Goal: Contribute content: Contribute content

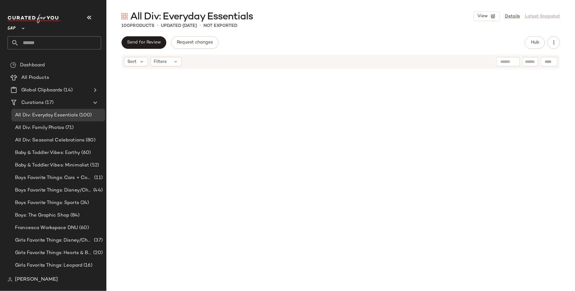
scroll to position [359, 0]
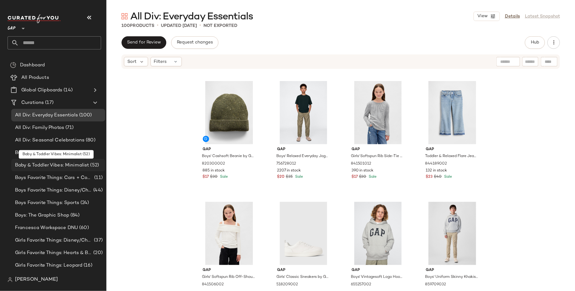
click at [52, 163] on span "Baby & Toddler Vibes: Minimalist" at bounding box center [52, 165] width 74 height 7
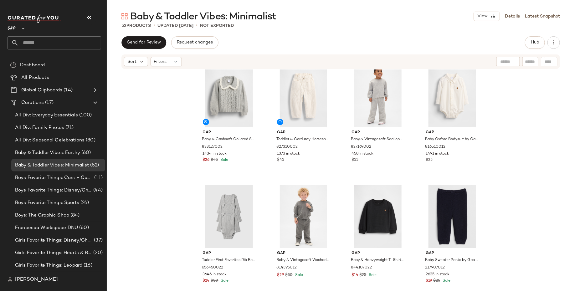
scroll to position [103, 0]
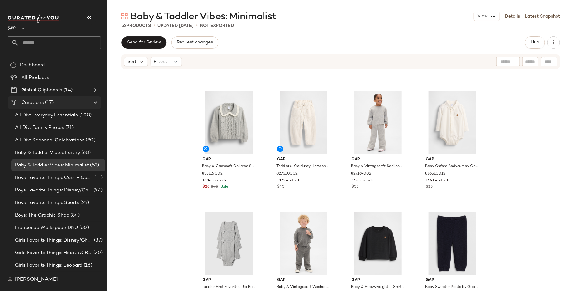
click at [46, 105] on span "(17)" at bounding box center [49, 102] width 10 height 7
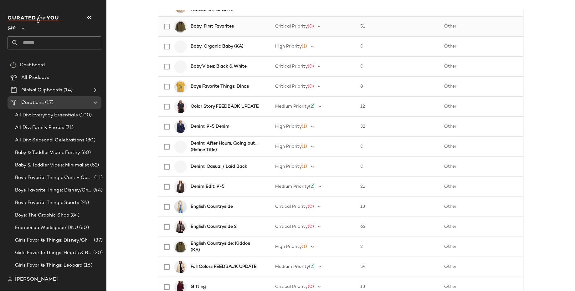
scroll to position [145, 0]
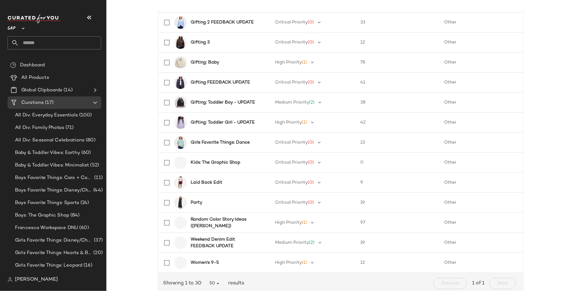
scroll to position [458, 0]
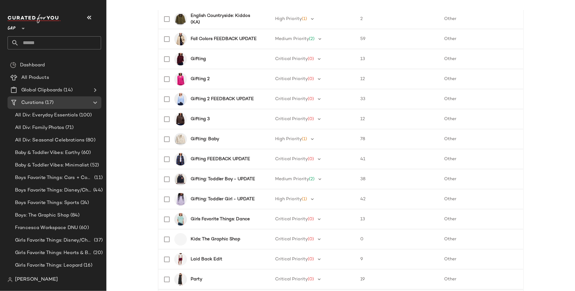
scroll to position [363, 0]
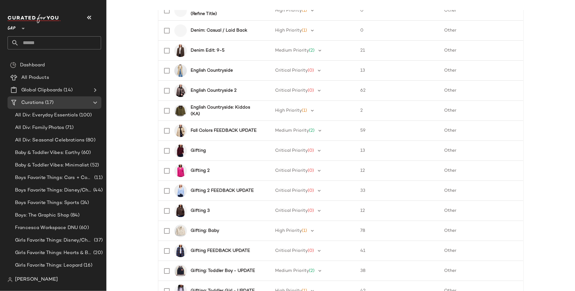
scroll to position [269, 0]
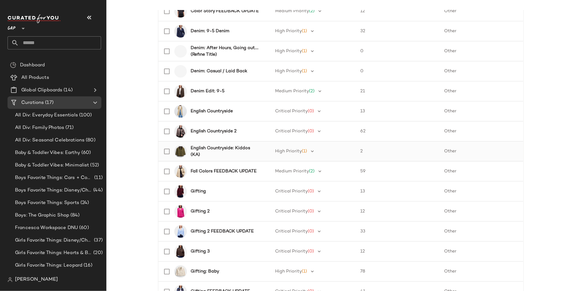
scroll to position [226, 0]
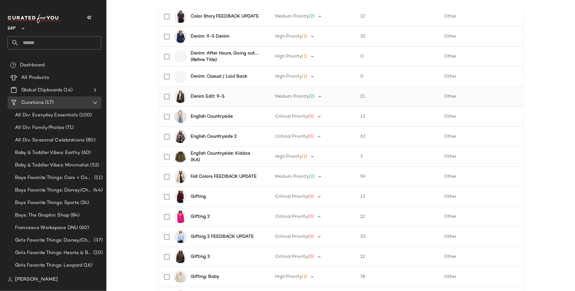
click at [245, 98] on div "Denim Edit: 9-5" at bounding box center [227, 96] width 72 height 7
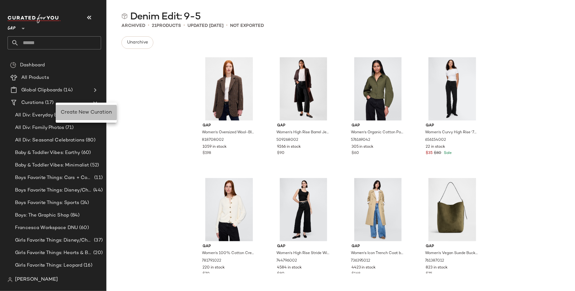
click at [67, 111] on span "Create New Curation" at bounding box center [86, 112] width 51 height 5
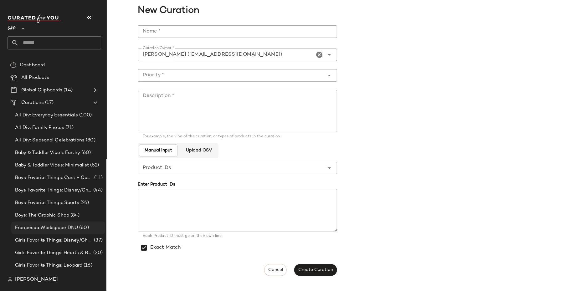
scroll to position [48, 0]
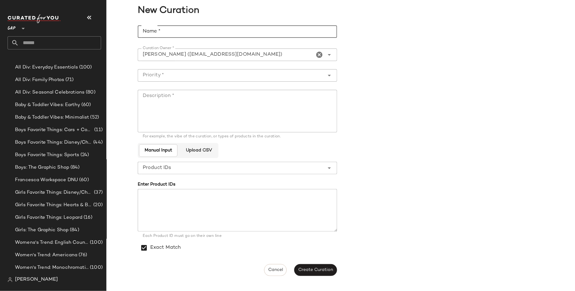
click at [187, 37] on input "Name *" at bounding box center [237, 31] width 199 height 13
click at [222, 32] on input "**********" at bounding box center [237, 31] width 199 height 13
type input "**********"
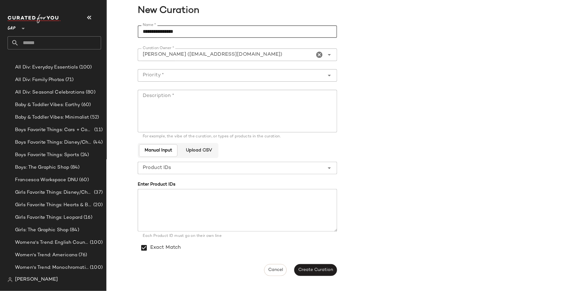
click at [221, 77] on input "Priority *" at bounding box center [231, 76] width 187 height 8
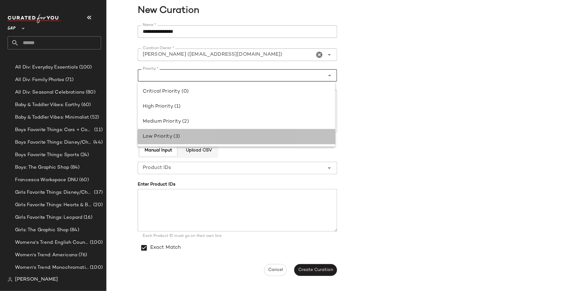
click at [212, 139] on div "Low Priority (3)" at bounding box center [237, 137] width 188 height 8
type input "**********"
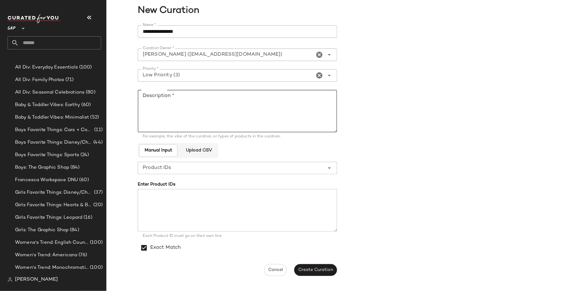
click at [210, 102] on textarea "Description *" at bounding box center [237, 111] width 199 height 43
paste textarea "**********"
type textarea "**********"
click at [323, 271] on span "Create Curation" at bounding box center [315, 270] width 35 height 5
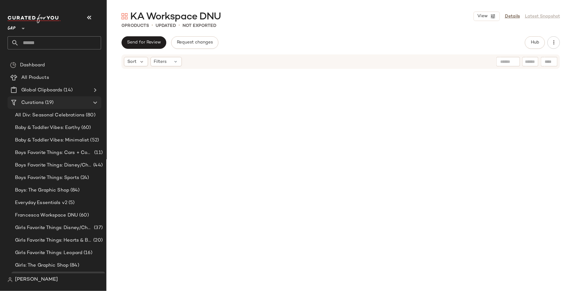
click at [70, 99] on div "Curations (19)" at bounding box center [54, 102] width 71 height 7
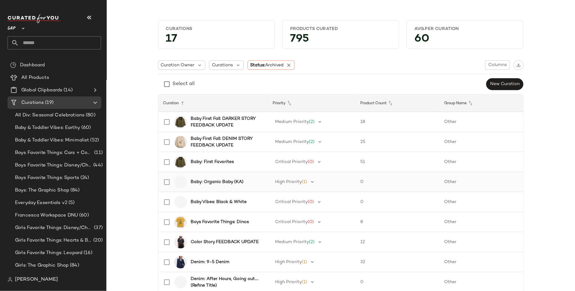
scroll to position [29, 0]
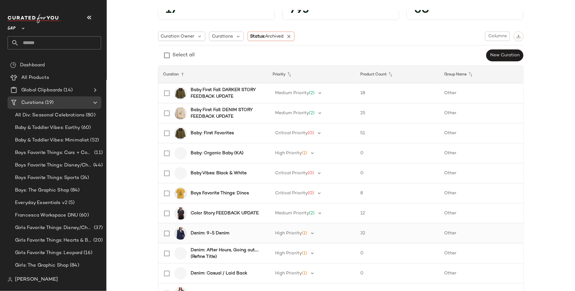
click at [207, 231] on b "Denim: 9-5 Denim" at bounding box center [210, 233] width 39 height 7
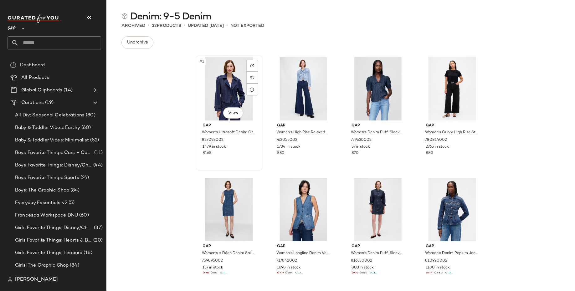
click at [222, 100] on div "#1 View" at bounding box center [229, 88] width 63 height 63
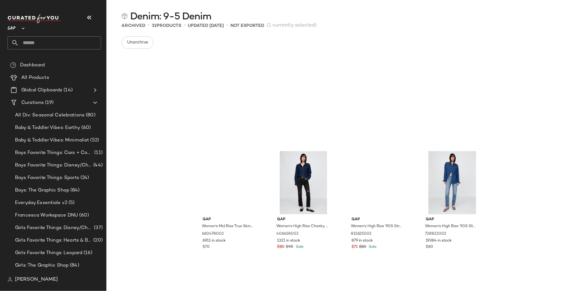
scroll to position [748, 0]
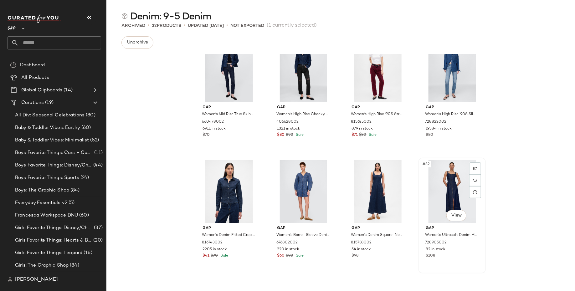
click at [449, 193] on div "#32 View" at bounding box center [452, 191] width 63 height 63
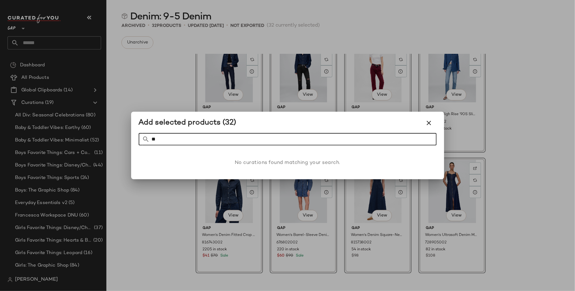
type input "*"
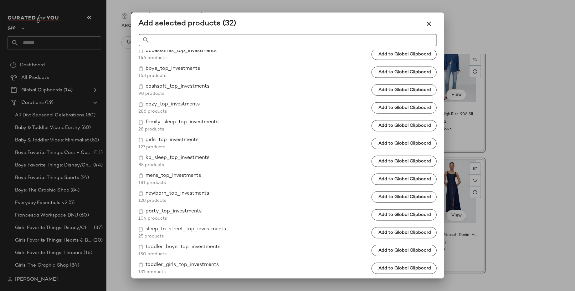
scroll to position [369, 0]
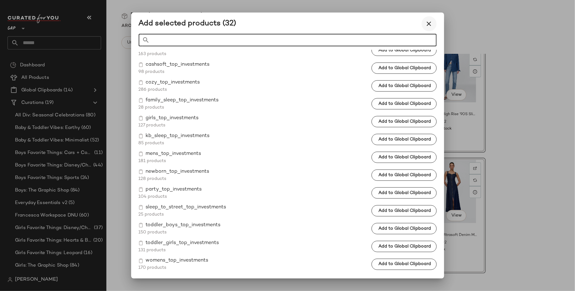
click at [429, 27] on icon "button" at bounding box center [430, 24] width 8 height 8
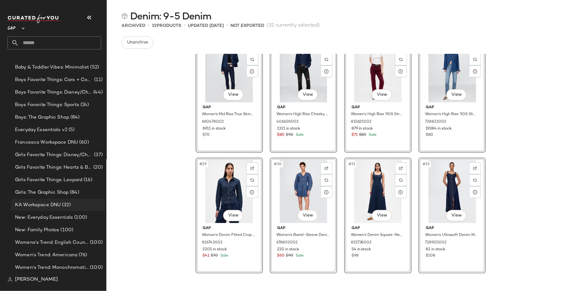
scroll to position [0, 0]
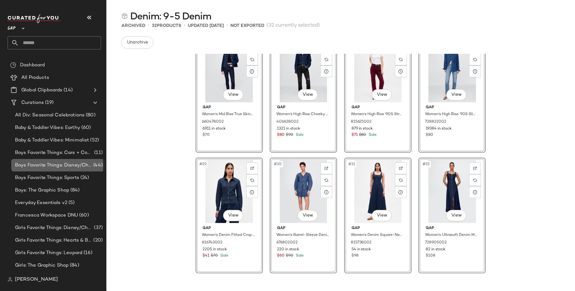
click at [59, 165] on span "Boys Favorite Things: Disney/Characters" at bounding box center [53, 165] width 77 height 7
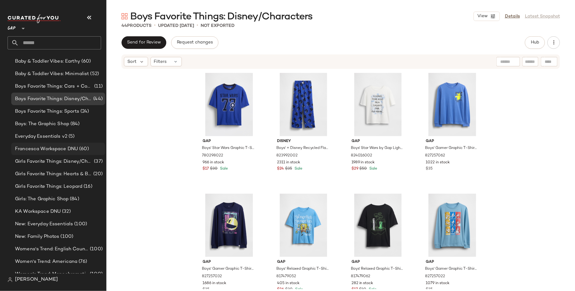
scroll to position [73, 0]
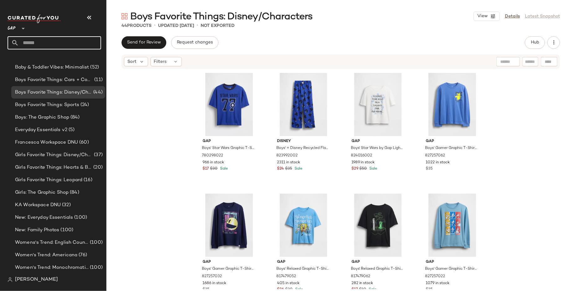
click at [81, 39] on input "text" at bounding box center [60, 42] width 82 height 13
type input "*"
type input "***"
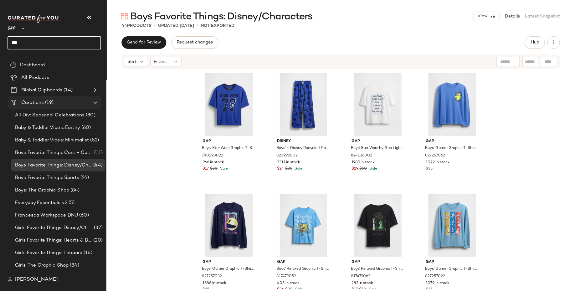
click at [72, 102] on div "Curations (19)" at bounding box center [54, 102] width 71 height 7
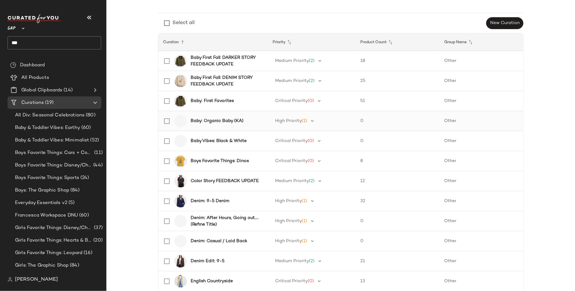
scroll to position [62, 0]
click at [203, 259] on b "Denim Edit: 9-5" at bounding box center [208, 260] width 34 height 7
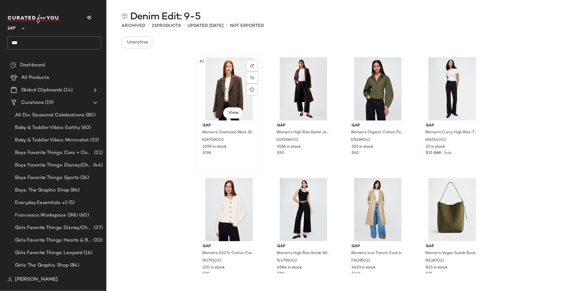
click at [220, 90] on div "#1 View" at bounding box center [229, 88] width 63 height 63
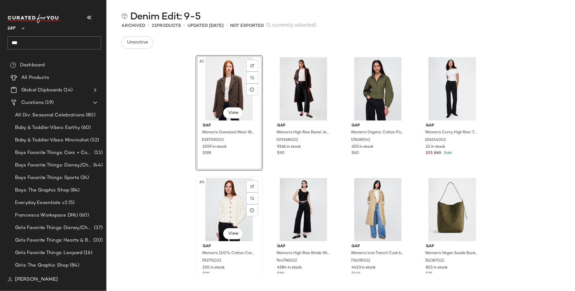
scroll to position [507, 0]
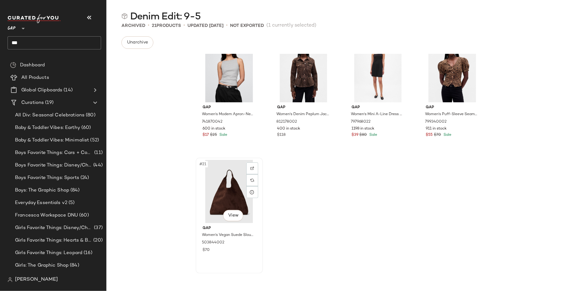
click at [231, 192] on div "#21 View" at bounding box center [229, 191] width 63 height 63
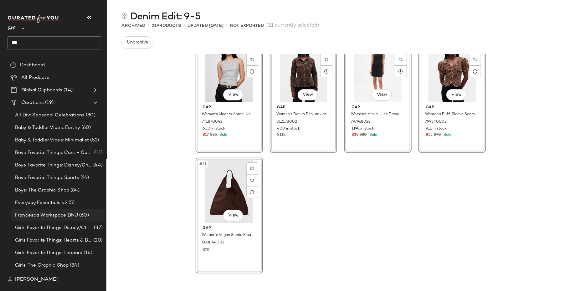
scroll to position [73, 0]
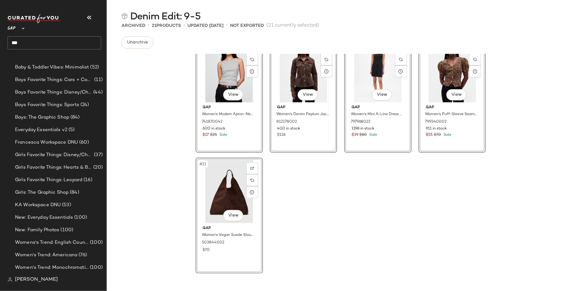
click at [77, 206] on div "KA Workspace DNU (53)" at bounding box center [58, 205] width 90 height 7
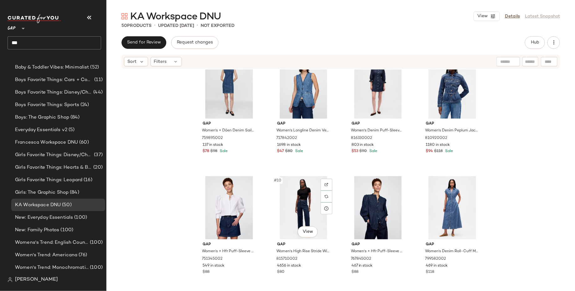
scroll to position [144, 0]
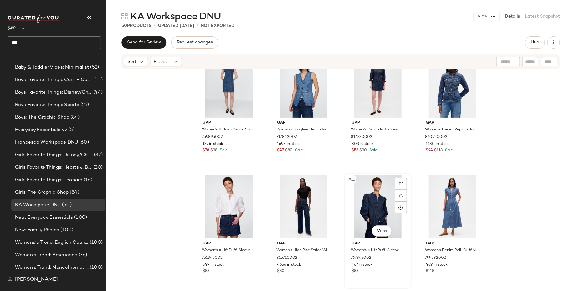
click at [374, 209] on div "#11 View" at bounding box center [378, 206] width 63 height 63
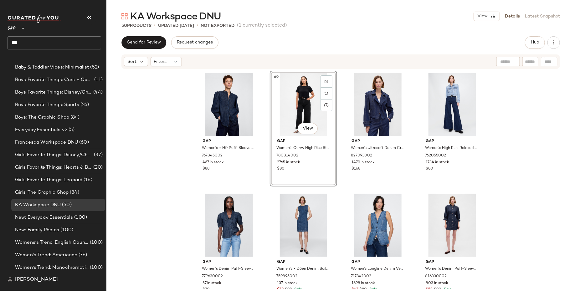
click at [149, 227] on div "Gap Women's × Hfr Puff-Sleeve Denim Shirt By N'gai by Gap Medium Indigo Size XS…" at bounding box center [340, 180] width 469 height 220
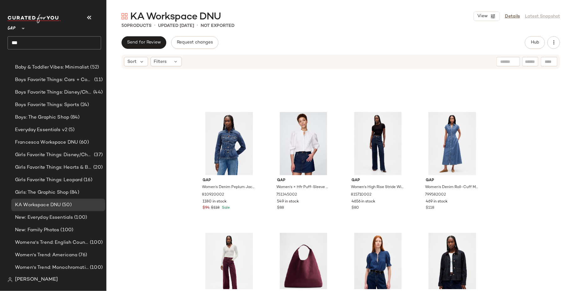
scroll to position [376, 0]
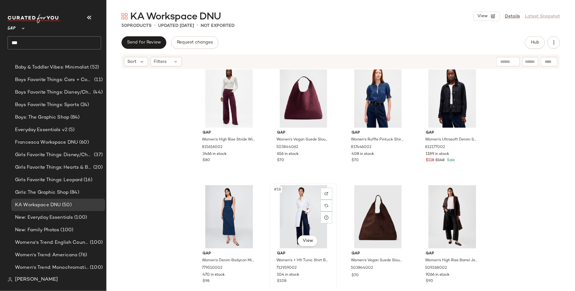
click at [288, 207] on div "#18 View" at bounding box center [303, 216] width 63 height 63
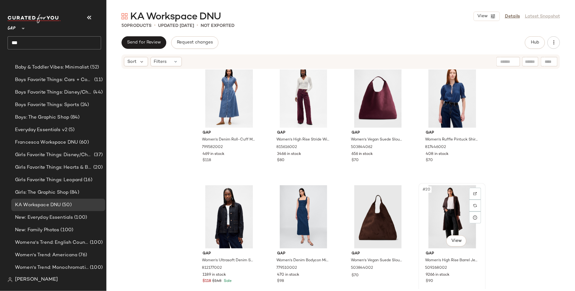
click at [444, 217] on div "#20 View" at bounding box center [452, 216] width 63 height 63
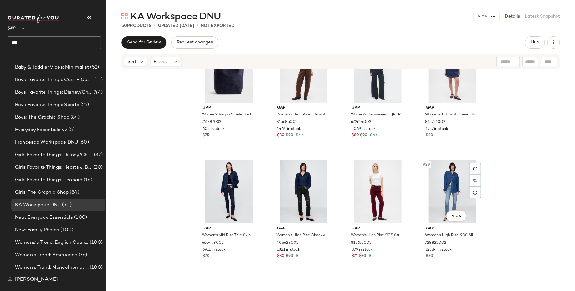
scroll to position [646, 0]
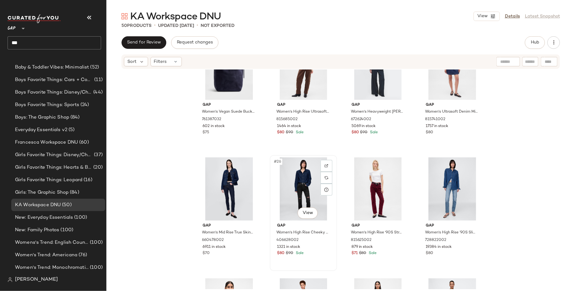
click at [299, 188] on div "#26 View" at bounding box center [303, 188] width 63 height 63
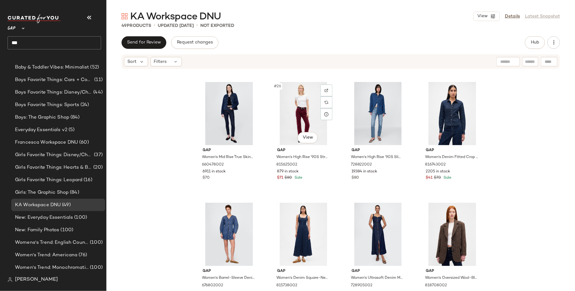
scroll to position [722, 0]
click at [443, 239] on div "#32 View" at bounding box center [452, 233] width 63 height 63
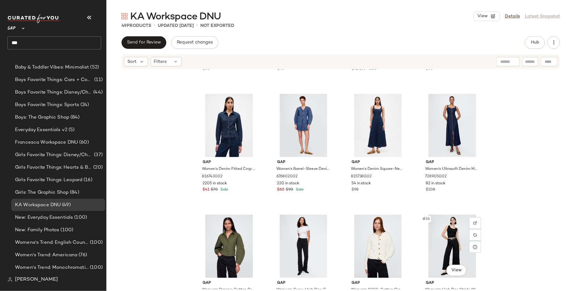
scroll to position [841, 0]
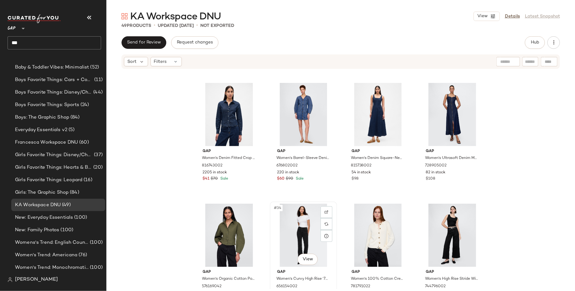
click at [302, 238] on div "#34 View" at bounding box center [303, 235] width 63 height 63
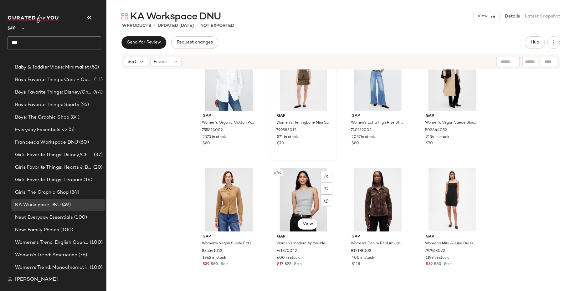
scroll to position [1318, 0]
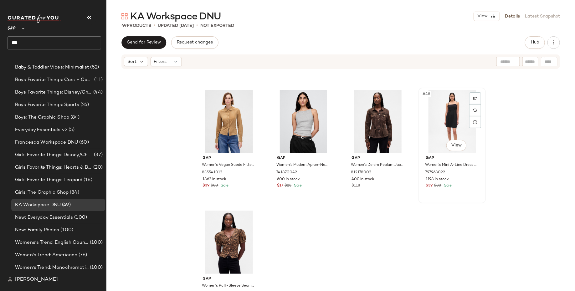
click at [446, 126] on div "#48 View" at bounding box center [452, 121] width 63 height 63
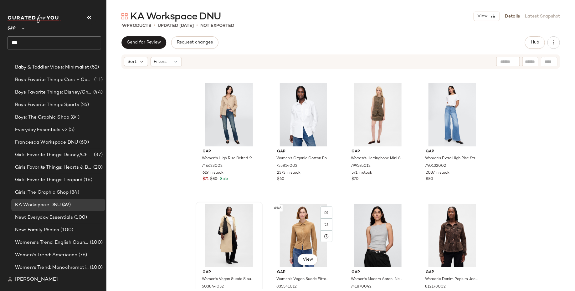
scroll to position [1205, 0]
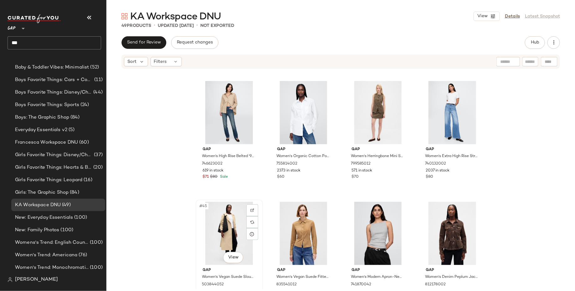
click at [212, 216] on div "#45 View" at bounding box center [229, 233] width 63 height 63
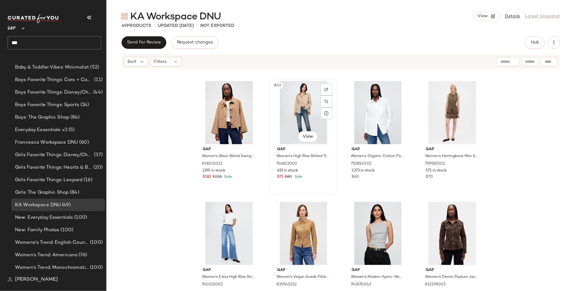
click at [302, 115] on div "#42 View" at bounding box center [303, 112] width 63 height 63
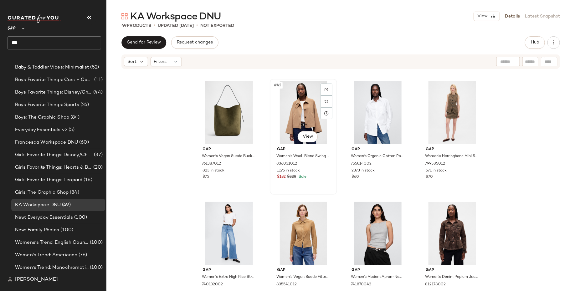
click at [306, 120] on div "#42 View" at bounding box center [303, 112] width 63 height 63
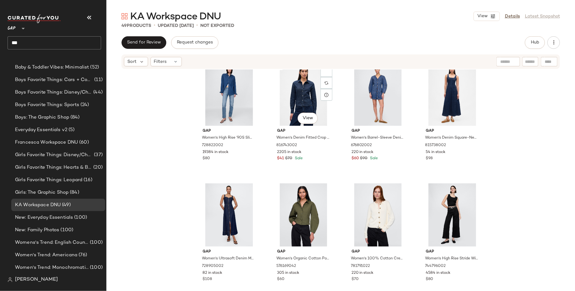
scroll to position [980, 0]
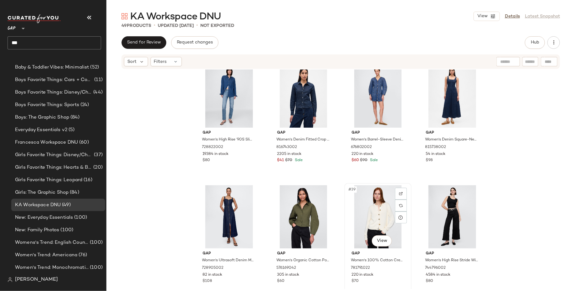
click at [377, 217] on div "#39 View" at bounding box center [378, 216] width 63 height 63
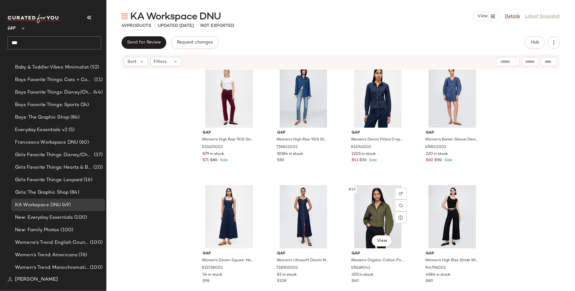
click at [377, 217] on div "#39 View" at bounding box center [378, 216] width 63 height 63
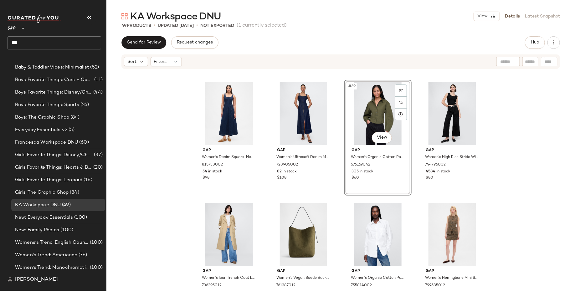
scroll to position [1082, 0]
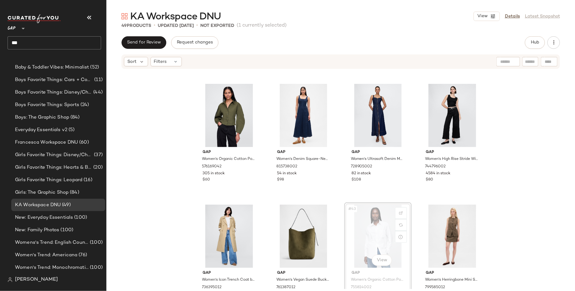
scroll to position [1082, 0]
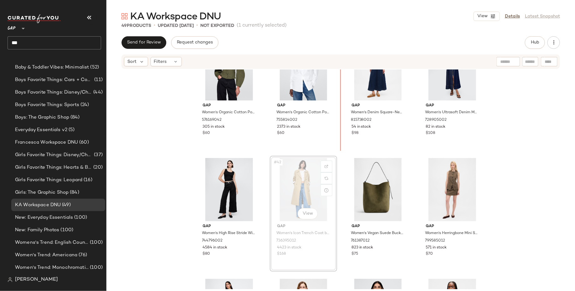
scroll to position [1129, 0]
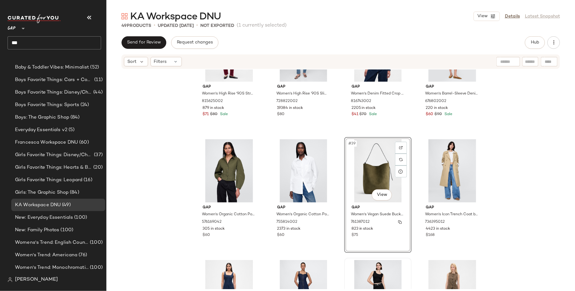
scroll to position [1026, 0]
click at [217, 177] on div "#37 View" at bounding box center [229, 171] width 63 height 63
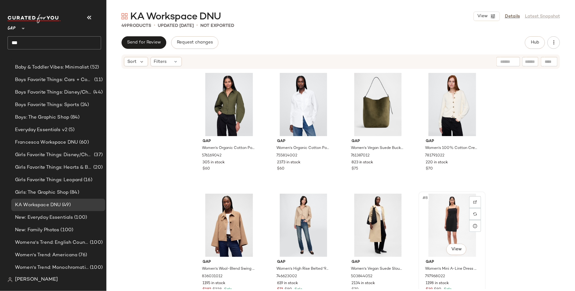
click at [447, 223] on div "#8 View" at bounding box center [452, 225] width 63 height 63
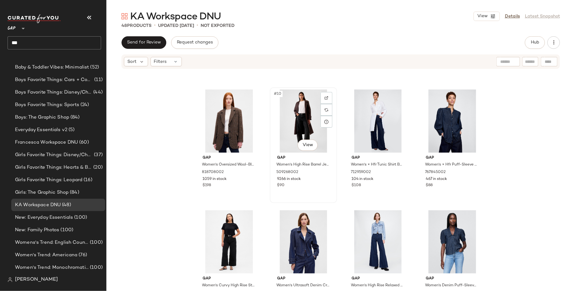
scroll to position [229, 0]
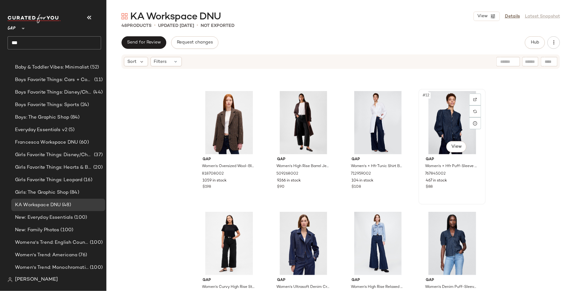
click at [455, 121] on div "#12 View" at bounding box center [452, 122] width 63 height 63
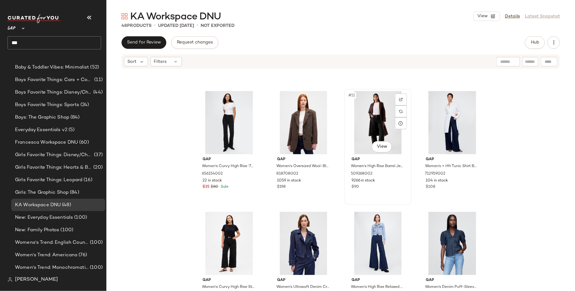
click at [374, 112] on div "#11 View" at bounding box center [378, 122] width 63 height 63
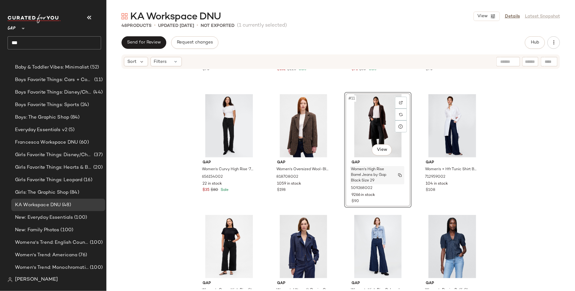
scroll to position [224, 0]
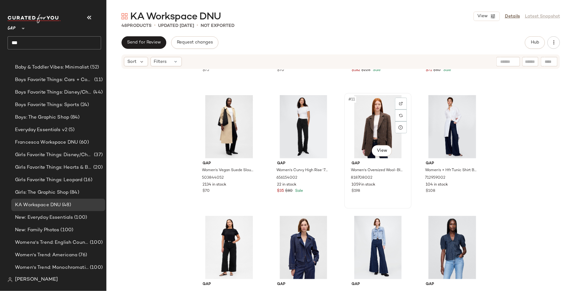
click at [367, 125] on div "#11 View" at bounding box center [378, 126] width 63 height 63
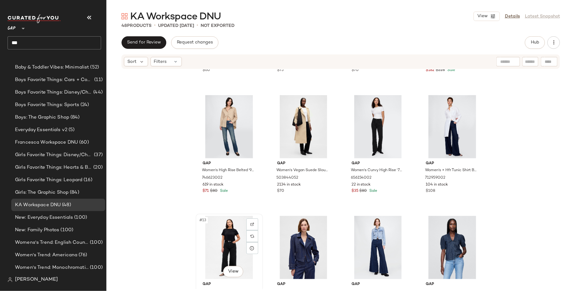
click at [221, 241] on div "#13 View" at bounding box center [229, 247] width 63 height 63
click at [365, 125] on div "#11 View" at bounding box center [378, 126] width 63 height 63
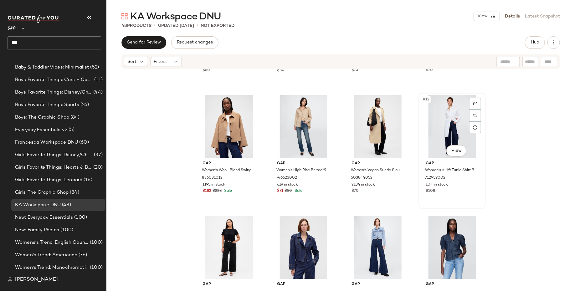
click at [455, 124] on div "#12 View" at bounding box center [452, 126] width 63 height 63
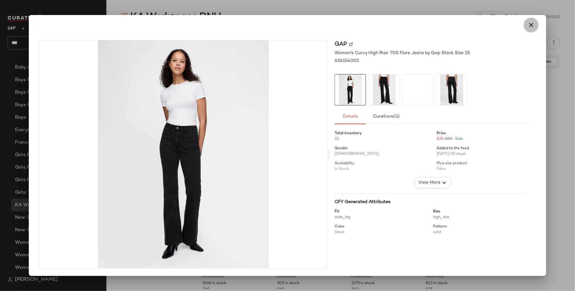
click at [532, 25] on icon "button" at bounding box center [532, 25] width 8 height 8
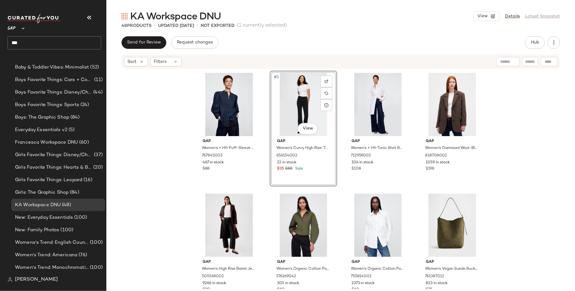
click at [186, 214] on div "Gap Women's × Hfr Puff-Sleeve Denim Shirt By N'gai by Gap Medium Indigo Size XS…" at bounding box center [340, 180] width 469 height 220
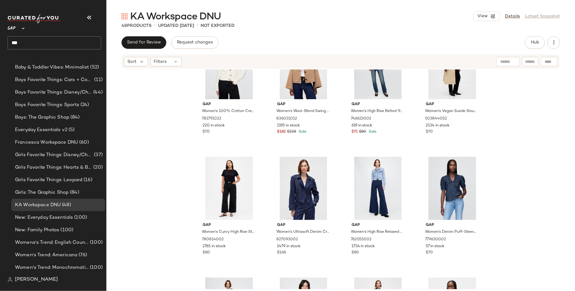
scroll to position [286, 0]
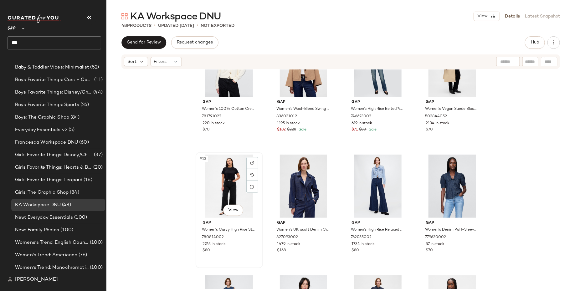
click at [233, 165] on div "#13 View" at bounding box center [229, 186] width 63 height 63
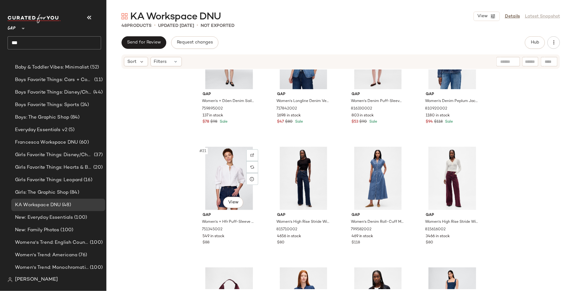
scroll to position [537, 0]
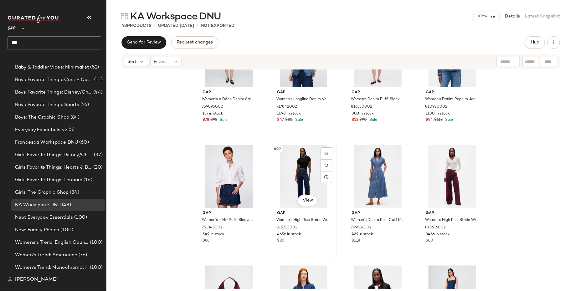
click at [291, 178] on div "#22 View" at bounding box center [303, 176] width 63 height 63
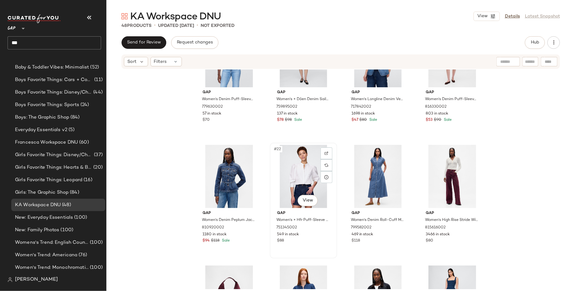
click at [291, 180] on div "#22 View" at bounding box center [303, 176] width 63 height 63
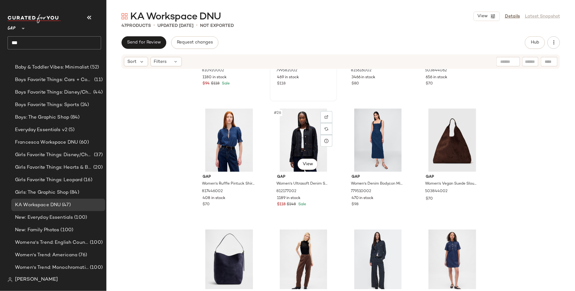
scroll to position [695, 0]
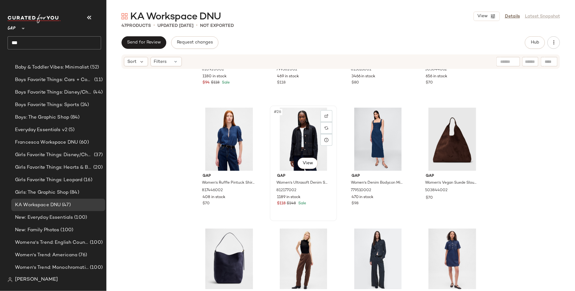
click at [297, 127] on div "#26 View" at bounding box center [303, 139] width 63 height 63
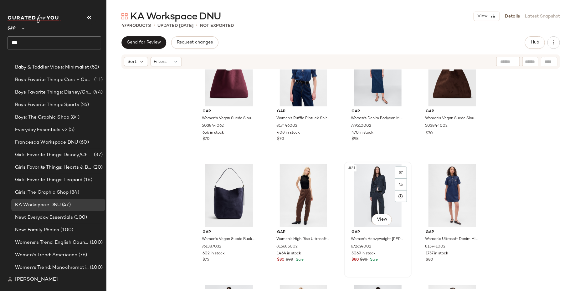
click at [369, 204] on div "#31 View" at bounding box center [378, 195] width 63 height 63
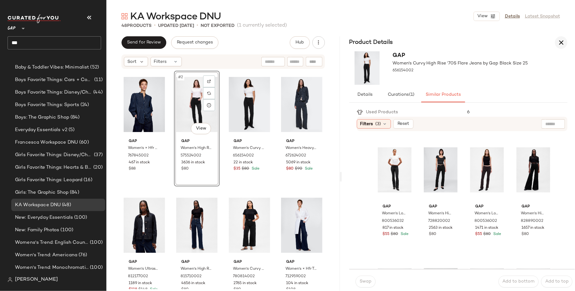
click at [563, 44] on icon "button" at bounding box center [562, 43] width 8 height 8
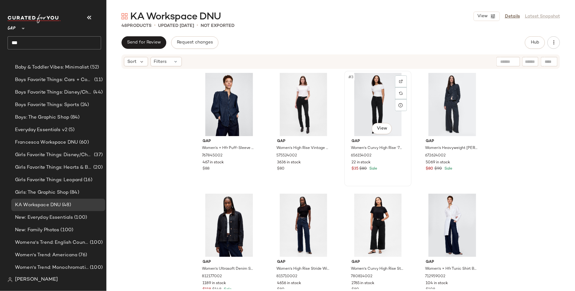
click at [375, 99] on div "#3 View" at bounding box center [378, 104] width 63 height 63
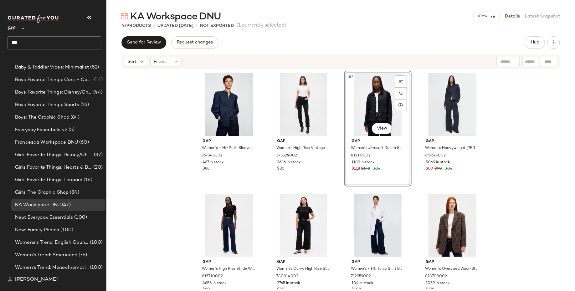
click at [526, 140] on div "Gap Women's × Hfr Puff-Sleeve Denim Shirt By N'gai by Gap Medium Indigo Size XS…" at bounding box center [340, 180] width 469 height 220
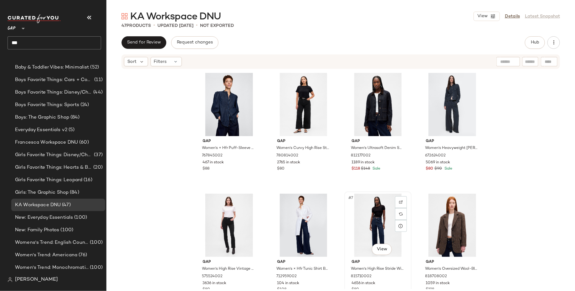
click at [384, 228] on div "#7 View" at bounding box center [378, 225] width 63 height 63
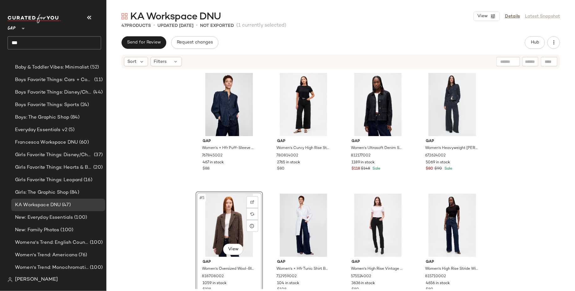
click at [141, 225] on div "Gap Women's × Hfr Puff-Sleeve Denim Shirt By N'gai by Gap Medium Indigo Size XS…" at bounding box center [340, 180] width 469 height 220
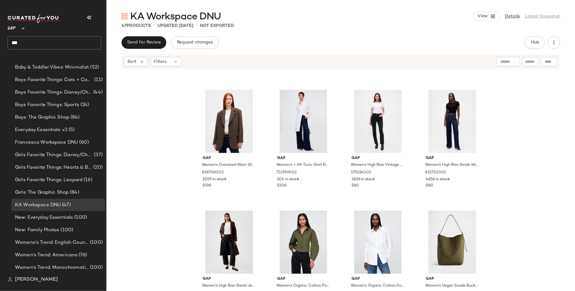
scroll to position [106, 0]
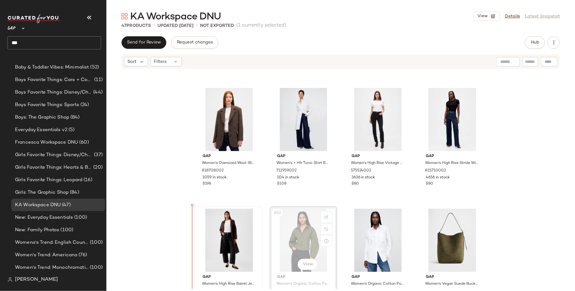
drag, startPoint x: 302, startPoint y: 230, endPoint x: 198, endPoint y: 229, distance: 104.0
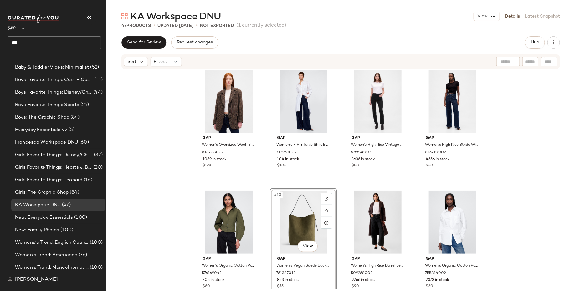
scroll to position [229, 0]
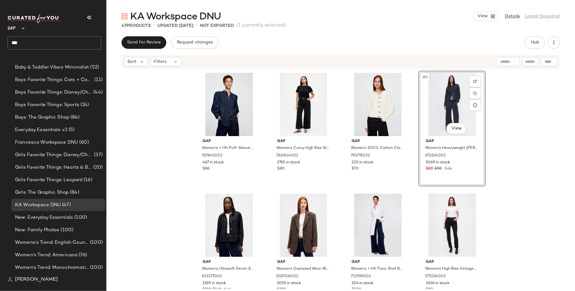
click at [522, 157] on div "Gap Women's × Hfr Puff-Sleeve Denim Shirt By N'gai by Gap Medium Indigo Size XS…" at bounding box center [340, 180] width 469 height 220
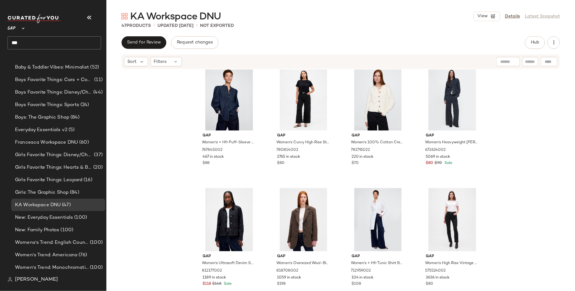
scroll to position [60, 0]
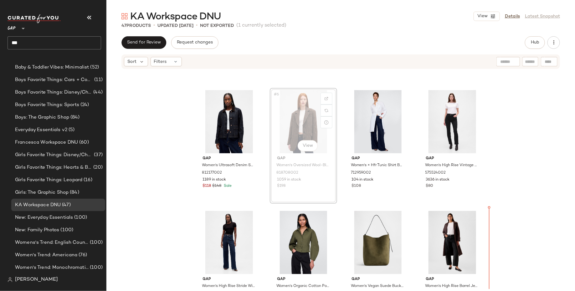
scroll to position [105, 0]
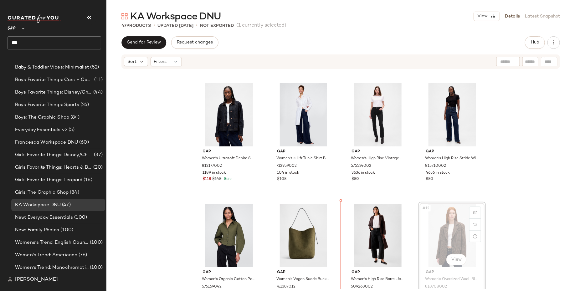
scroll to position [113, 0]
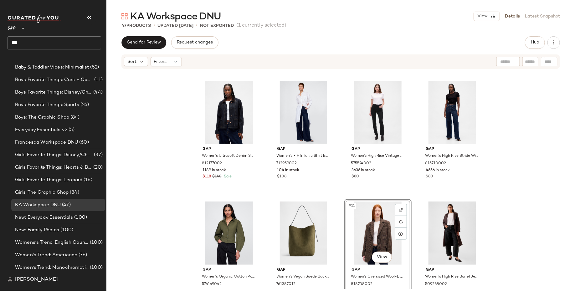
click at [544, 243] on div "Gap Women's × Hfr Puff-Sleeve Denim Shirt By N'gai by Gap Medium Indigo Size XS…" at bounding box center [340, 180] width 469 height 220
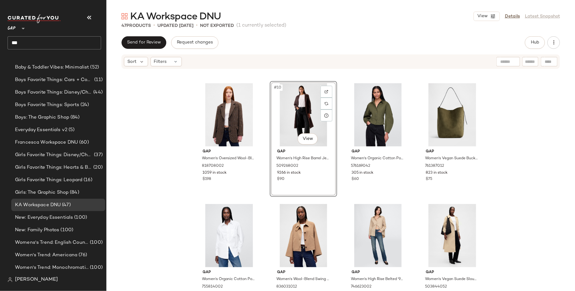
scroll to position [238, 0]
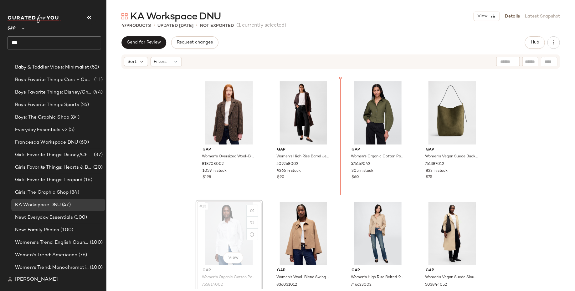
scroll to position [239, 0]
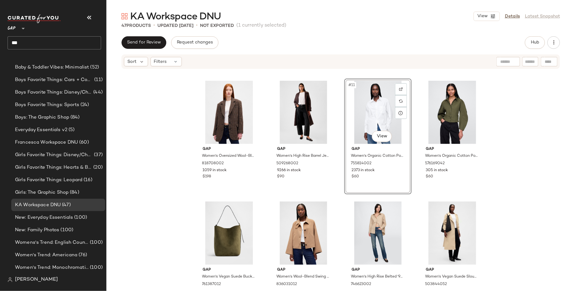
click at [142, 206] on div "Gap Women's Ultrasoft Denim Swing Chore Jacket by Gap Dark Blue Indigo Size S 8…" at bounding box center [340, 180] width 469 height 220
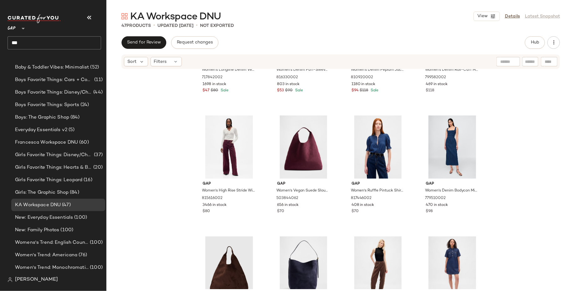
scroll to position [687, 0]
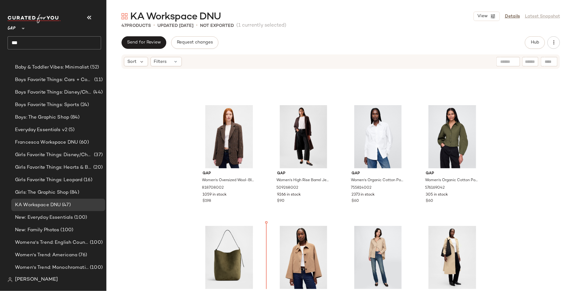
scroll to position [214, 0]
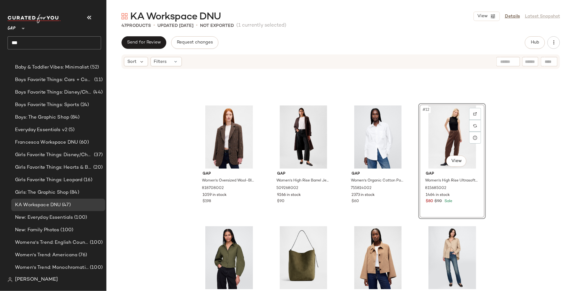
click at [526, 189] on div "Gap Women's Oversized Wool-Blend Blazer by Gap Brown Plaid Size S 818708002 105…" at bounding box center [340, 180] width 469 height 220
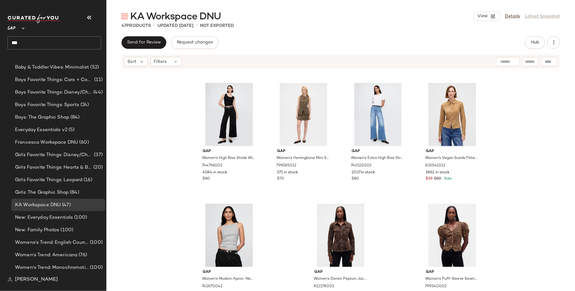
scroll to position [1203, 0]
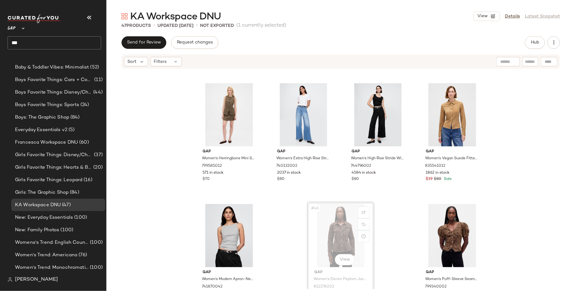
scroll to position [1207, 0]
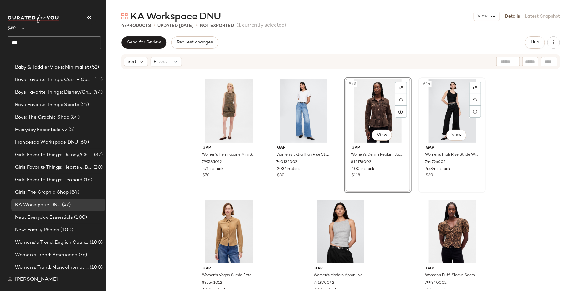
click at [431, 105] on div "#44 View" at bounding box center [452, 111] width 63 height 63
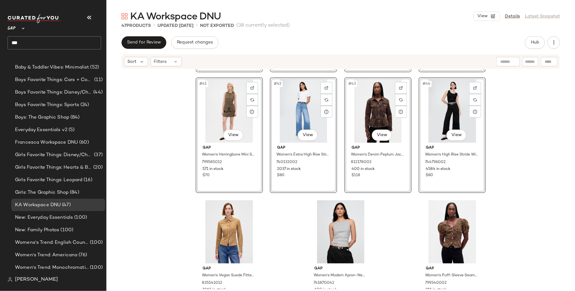
click at [507, 118] on div "#37 View Gap Women's Barrel-Sleeve Denim Mini Dress by Gap Medium Wash Petite S…" at bounding box center [340, 180] width 469 height 220
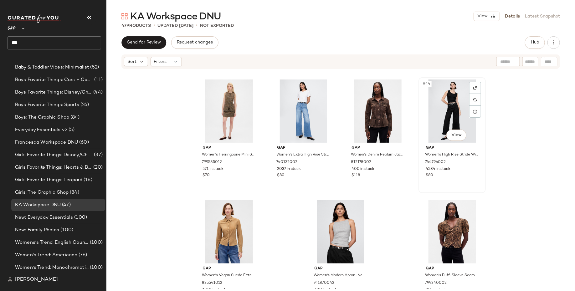
click at [447, 108] on div "#44 View" at bounding box center [452, 111] width 63 height 63
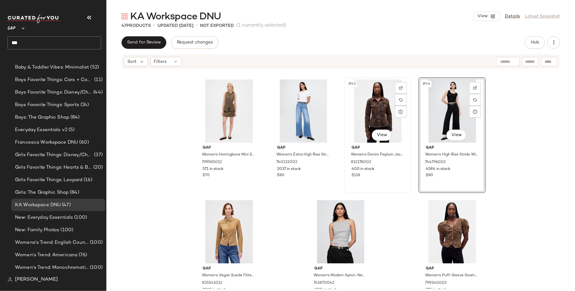
click at [356, 108] on div "#43 View" at bounding box center [378, 111] width 63 height 63
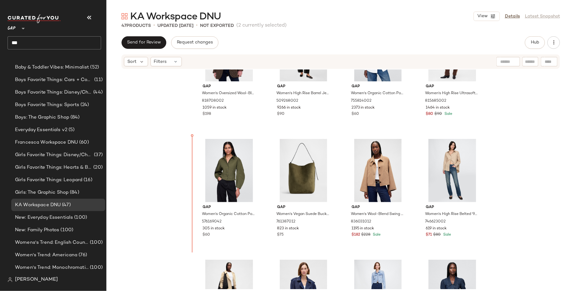
scroll to position [316, 0]
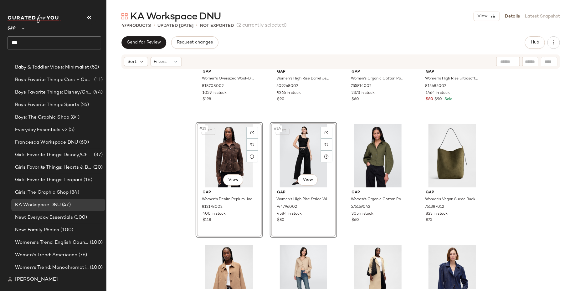
click at [167, 206] on div "Gap Women's Oversized Wool-Blend Blazer by Gap Brown Plaid Size S 818708002 105…" at bounding box center [340, 180] width 469 height 220
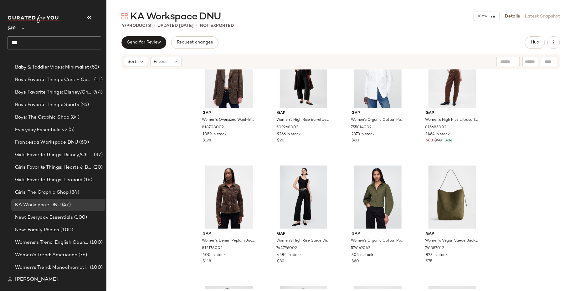
scroll to position [275, 0]
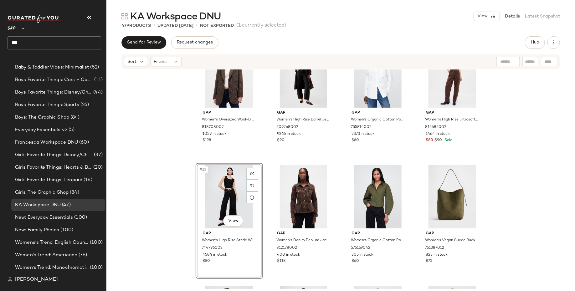
click at [156, 219] on div "Gap Women's Ultrasoft Denim Swing Chore Jacket by Gap Dark Blue Indigo Size S 8…" at bounding box center [340, 180] width 469 height 220
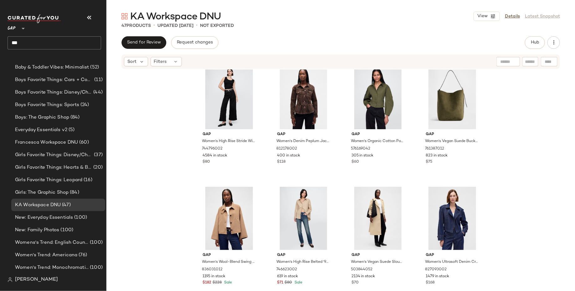
scroll to position [381, 0]
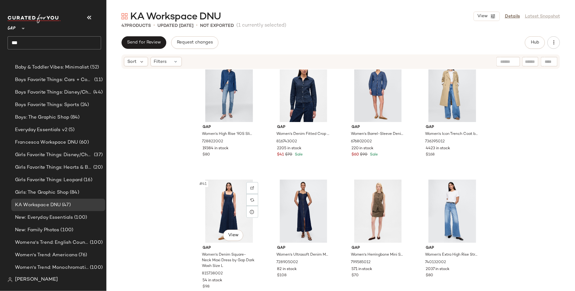
scroll to position [1194, 0]
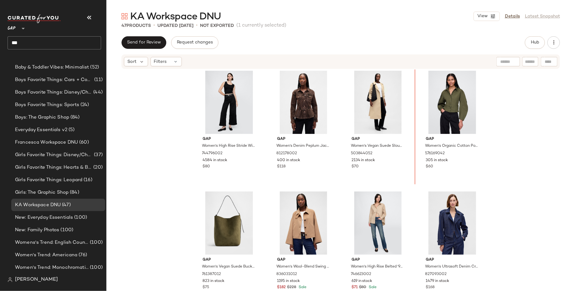
scroll to position [358, 0]
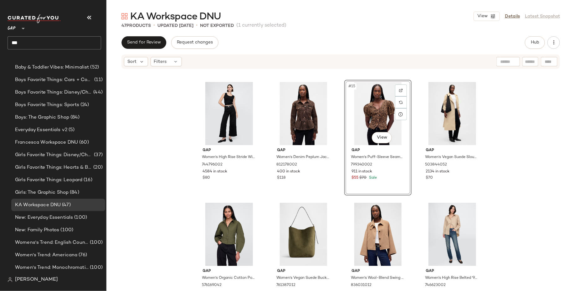
click at [530, 164] on div "Gap Women's High Rise Stride Wide-Leg Ankle Jeans by Gap Black Petite Size 26 7…" at bounding box center [340, 180] width 469 height 220
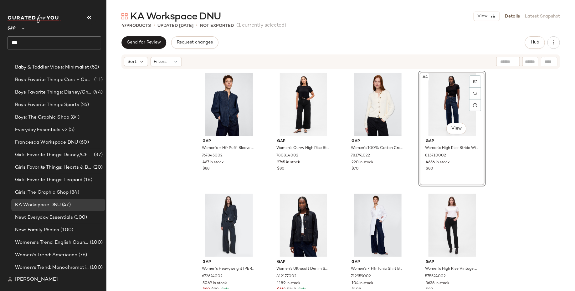
click at [531, 150] on div "Gap Women's × Hfr Puff-Sleeve Denim Shirt By N'gai by Gap Medium Indigo Size XS…" at bounding box center [340, 180] width 469 height 220
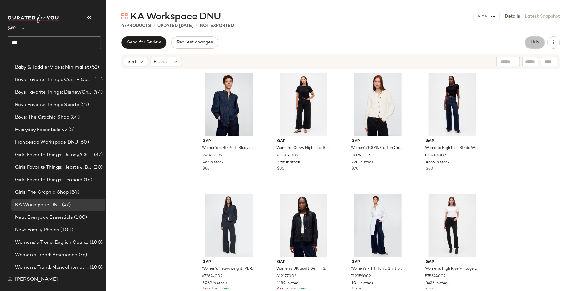
click at [538, 44] on span "Hub" at bounding box center [535, 42] width 9 height 5
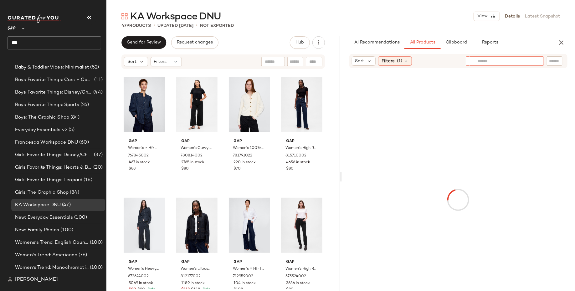
click at [535, 61] on div at bounding box center [505, 60] width 78 height 9
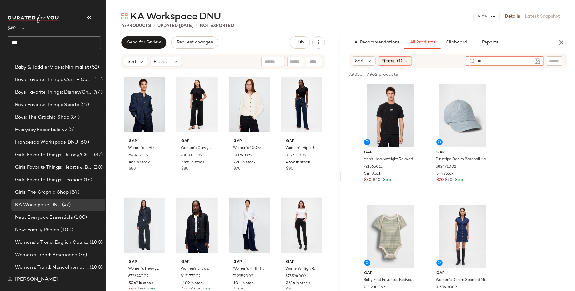
type input "*"
click at [555, 58] on input "Filter" at bounding box center [533, 61] width 53 height 7
type input "*"
type input "**********"
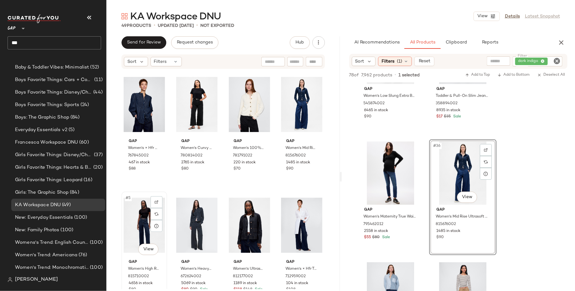
scroll to position [0, 0]
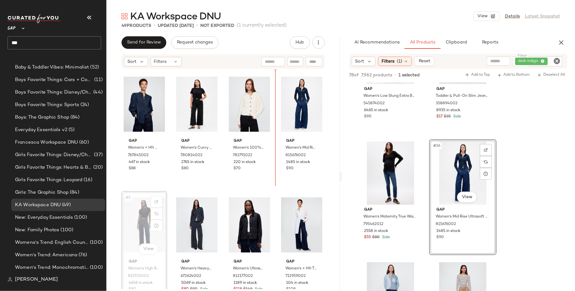
drag, startPoint x: 147, startPoint y: 235, endPoint x: 149, endPoint y: 232, distance: 3.5
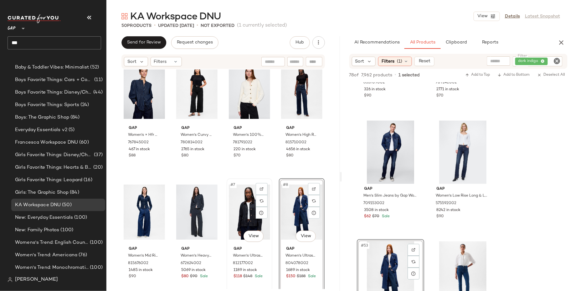
scroll to position [13, 0]
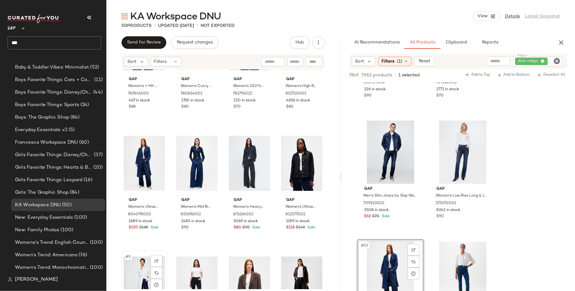
scroll to position [63, 0]
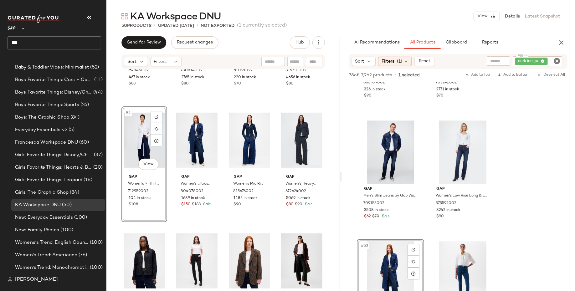
scroll to position [91, 0]
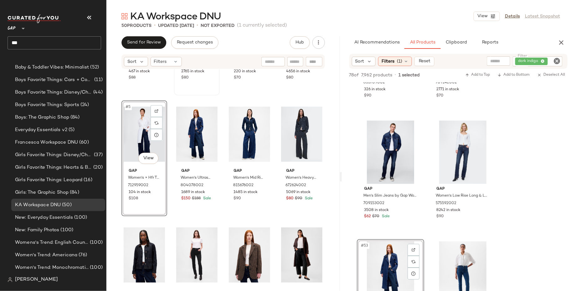
click at [191, 93] on div "#2 View Gap Women's Curvy High Rise Stride Wide-Leg Ankle Jeans by Gap Black Wa…" at bounding box center [197, 37] width 44 height 115
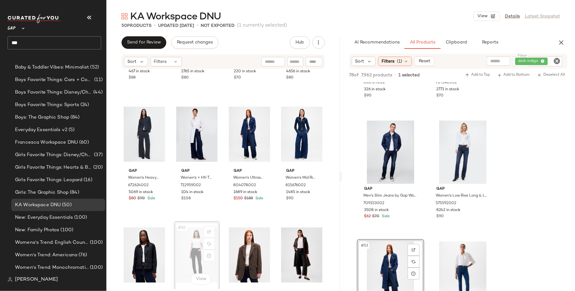
scroll to position [91, 0]
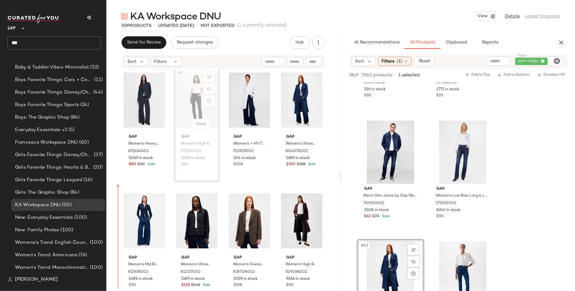
scroll to position [126, 0]
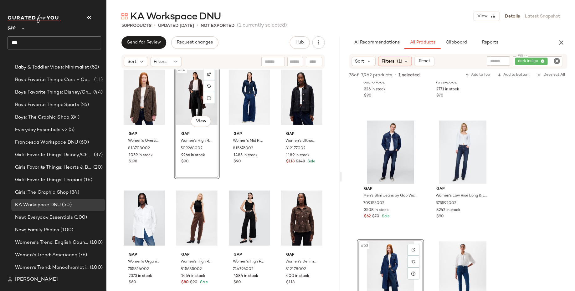
scroll to position [257, 0]
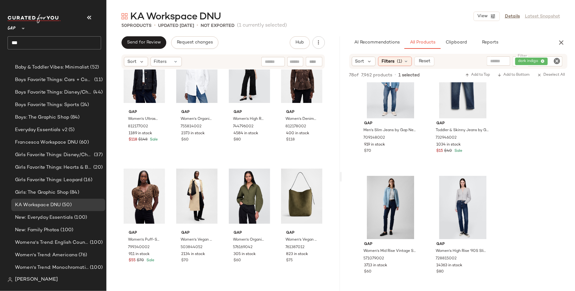
scroll to position [402, 0]
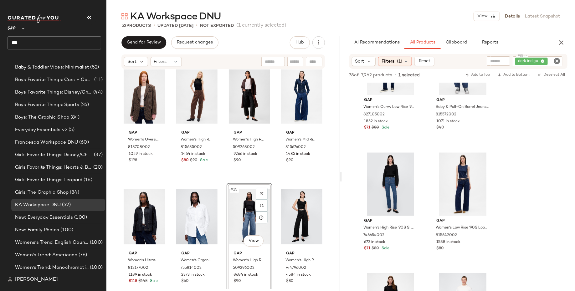
scroll to position [2448, 0]
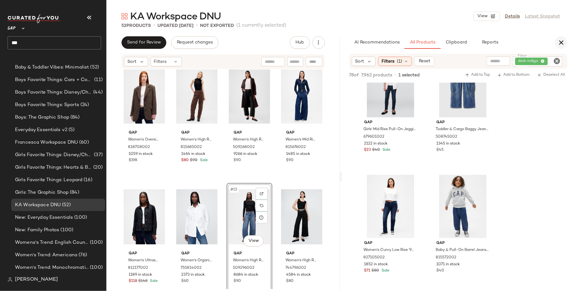
click at [560, 45] on icon "button" at bounding box center [562, 43] width 8 height 8
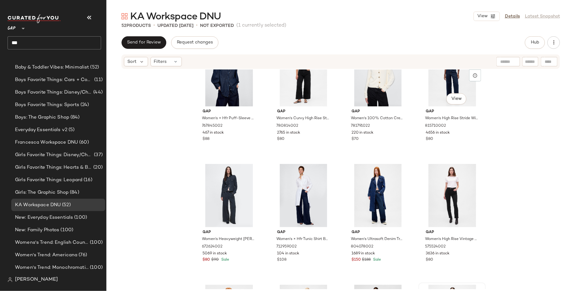
scroll to position [0, 0]
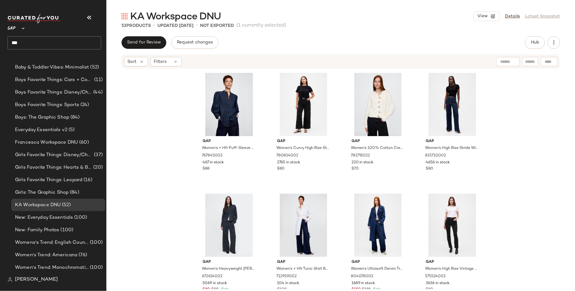
click at [544, 157] on div "Gap Women's × Hfr Puff-Sleeve Denim Shirt By N'gai by Gap Medium Indigo Size XS…" at bounding box center [340, 180] width 469 height 220
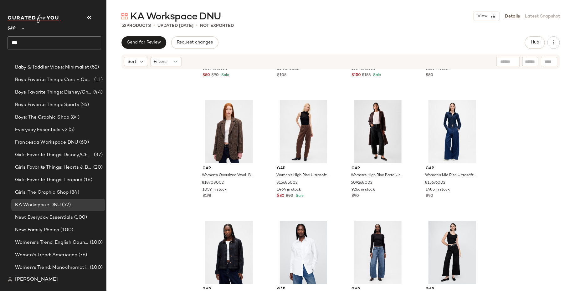
scroll to position [230, 0]
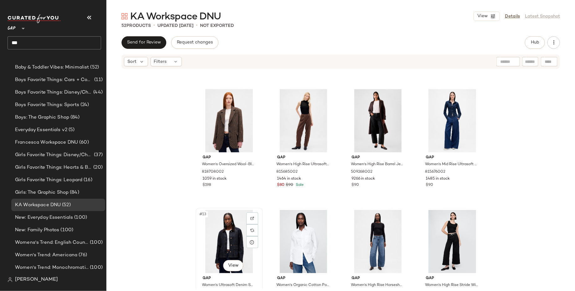
click at [226, 246] on div "#13 View" at bounding box center [229, 241] width 63 height 63
click at [297, 242] on div "#14 View" at bounding box center [303, 241] width 63 height 63
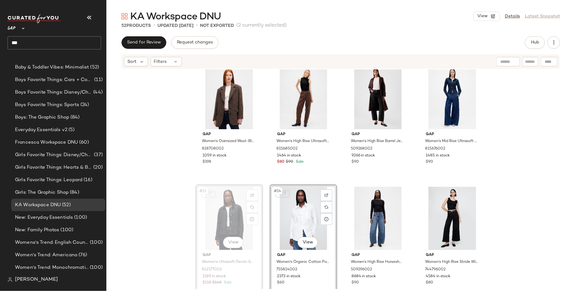
scroll to position [259, 0]
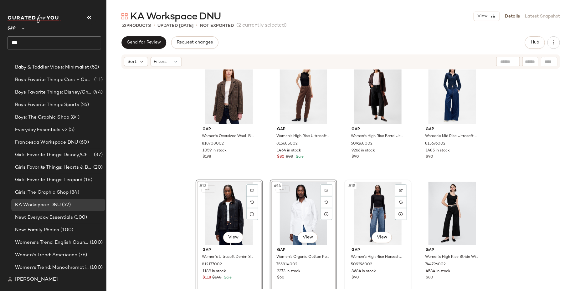
click at [359, 209] on div "#15 View" at bounding box center [378, 213] width 63 height 63
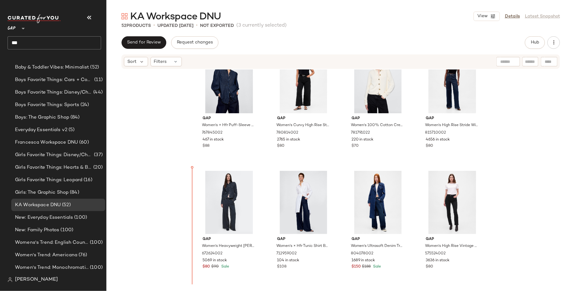
scroll to position [22, 0]
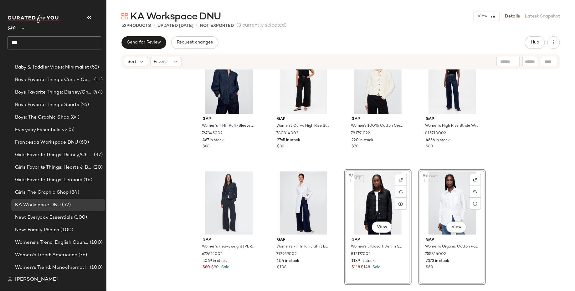
click at [162, 197] on div "Gap Women's × Hfr Puff-Sleeve Denim Shirt By N'gai by Gap Medium Indigo Size XS…" at bounding box center [340, 180] width 469 height 220
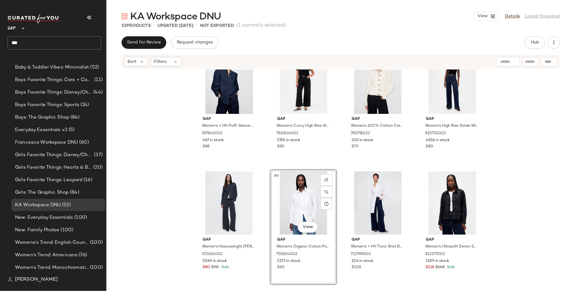
click at [153, 200] on div "Gap Women's × Hfr Puff-Sleeve Denim Shirt By N'gai by Gap Medium Indigo Size XS…" at bounding box center [340, 180] width 469 height 220
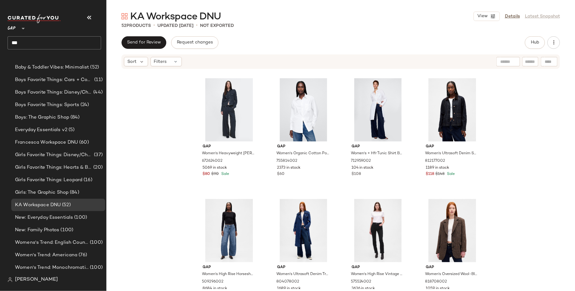
scroll to position [116, 0]
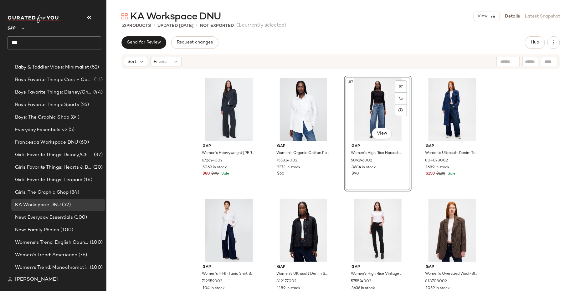
click at [170, 221] on div "Gap Women's × Hfr Puff-Sleeve Denim Shirt By N'gai by Gap Medium Indigo Size XS…" at bounding box center [340, 180] width 469 height 220
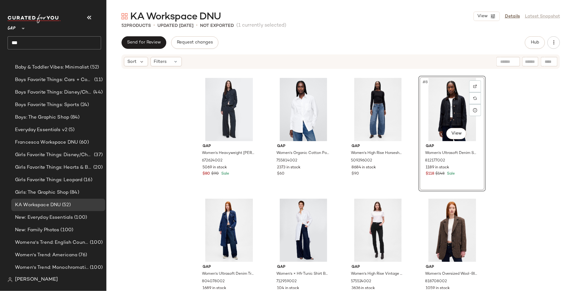
click at [551, 159] on div "Gap Women's × Hfr Puff-Sleeve Denim Shirt By N'gai by Gap Medium Indigo Size XS…" at bounding box center [340, 180] width 469 height 220
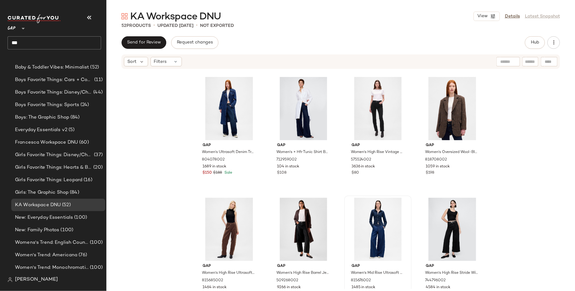
scroll to position [242, 0]
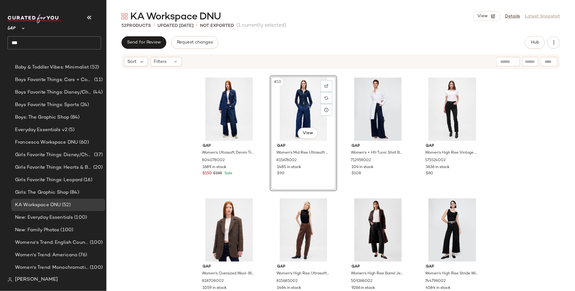
click at [157, 150] on div "Gap Women's Ultrasoft Denim Trench Coat by Gap Dark Indigo Blue Size XXL 804078…" at bounding box center [340, 180] width 469 height 220
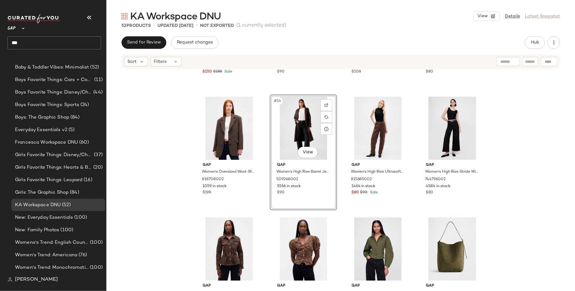
scroll to position [344, 0]
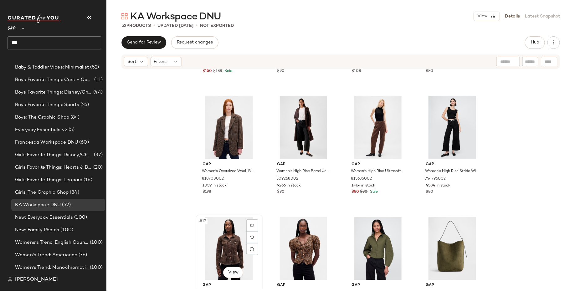
scroll to position [345, 0]
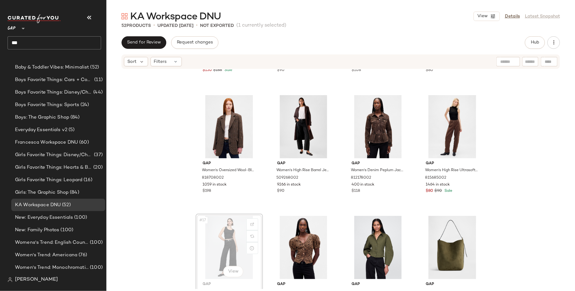
scroll to position [346, 0]
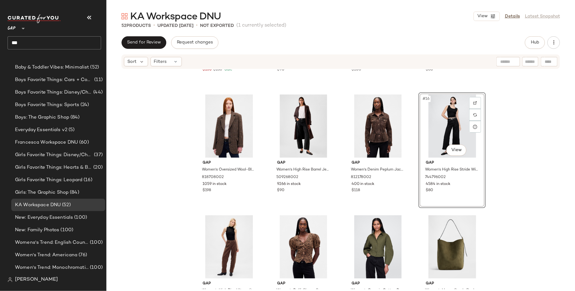
click at [508, 123] on div "Gap Women's Ultrasoft Denim Trench Coat by Gap Dark Indigo Blue Size XXL 804078…" at bounding box center [340, 180] width 469 height 220
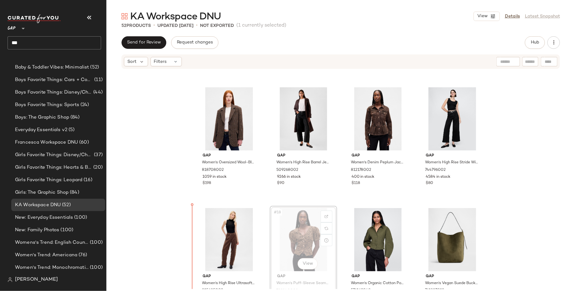
scroll to position [355, 0]
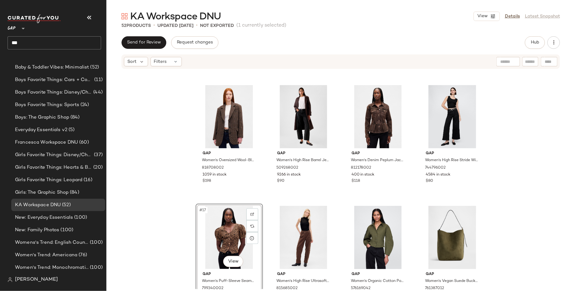
click at [143, 219] on div "Gap Women's Ultrasoft Denim Trench Coat by Gap Dark Indigo Blue Size XXL 804078…" at bounding box center [340, 180] width 469 height 220
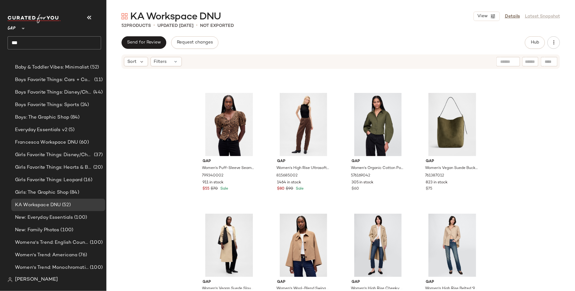
scroll to position [469, 0]
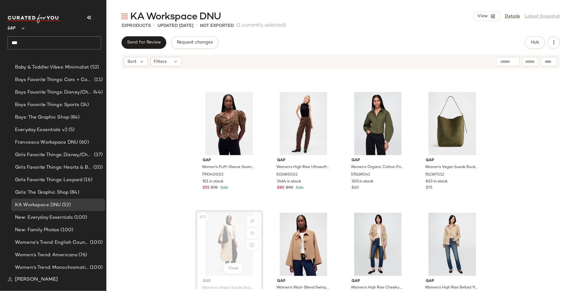
scroll to position [471, 0]
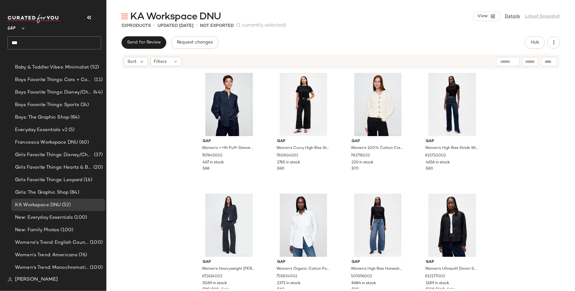
click at [524, 187] on div "Gap Women's × Hfr Puff-Sleeve Denim Shirt By N'gai by Gap Medium Indigo Size XS…" at bounding box center [340, 180] width 469 height 220
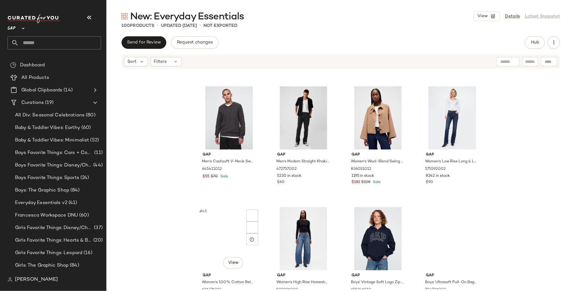
scroll to position [1352, 0]
